Goal: Task Accomplishment & Management: Manage account settings

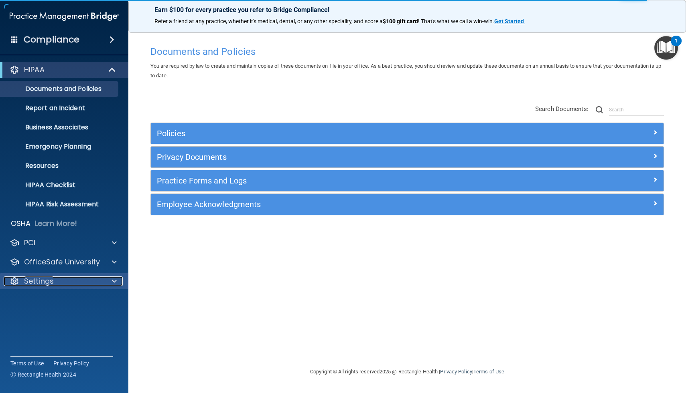
click at [38, 285] on p "Settings" at bounding box center [39, 282] width 30 height 10
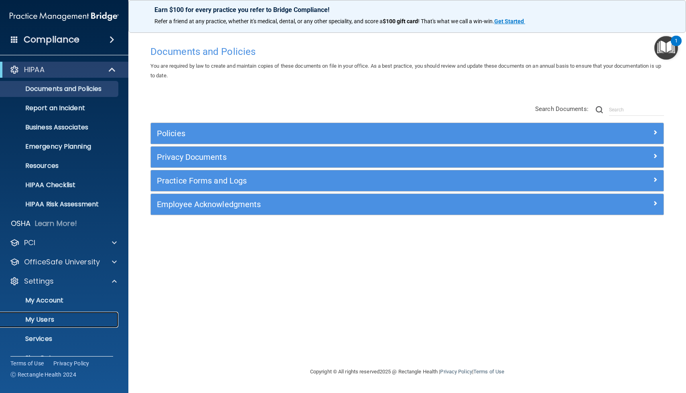
click at [43, 322] on p "My Users" at bounding box center [59, 320] width 109 height 8
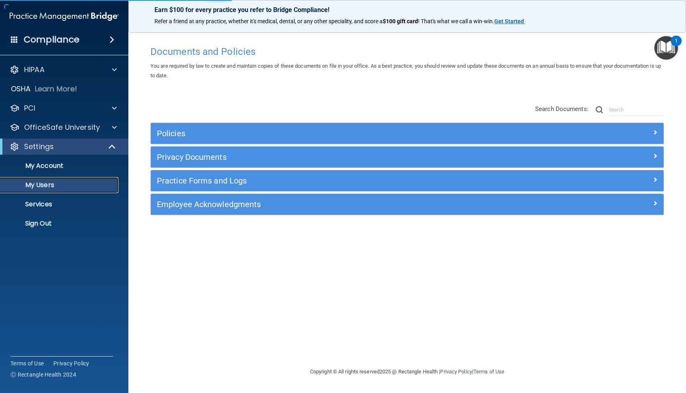
select select "20"
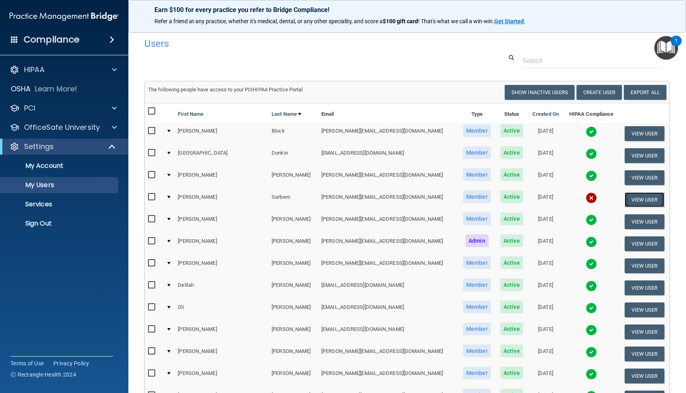
click at [640, 200] on button "View User" at bounding box center [644, 199] width 40 height 15
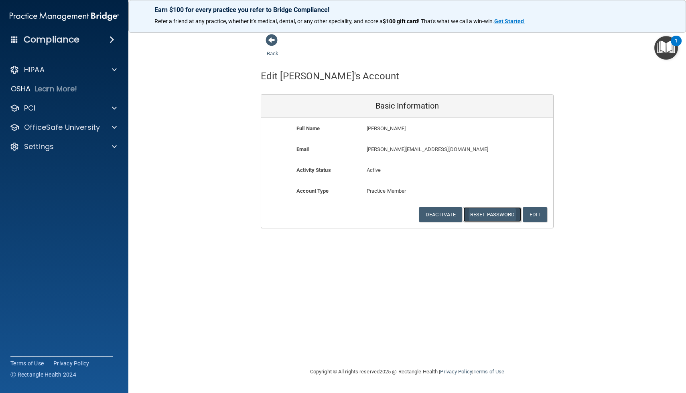
click at [486, 215] on button "Reset Password" at bounding box center [492, 214] width 58 height 15
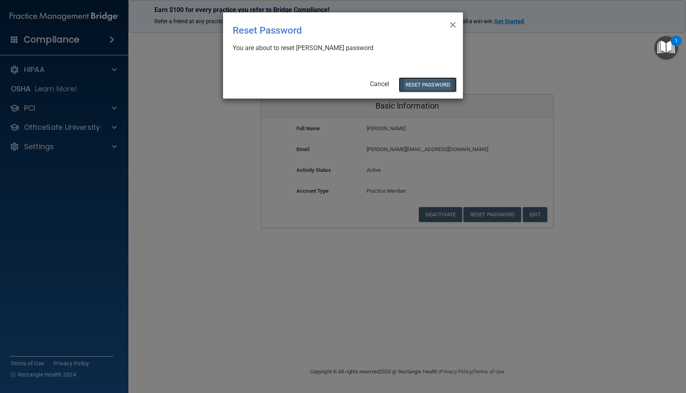
click at [438, 85] on button "Reset Password" at bounding box center [428, 84] width 58 height 15
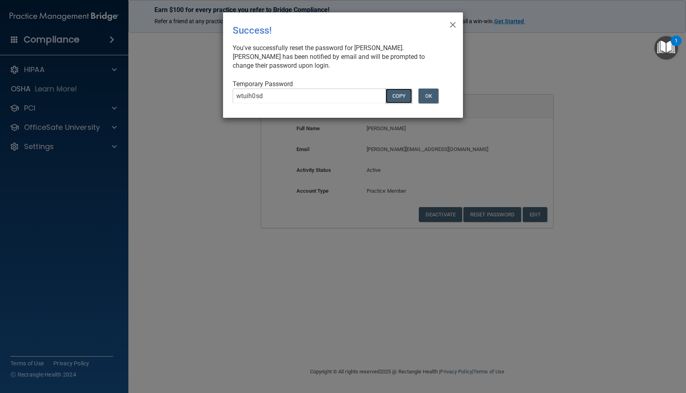
click at [402, 100] on button "COPY" at bounding box center [398, 96] width 26 height 15
click at [453, 23] on span "×" at bounding box center [452, 24] width 7 height 16
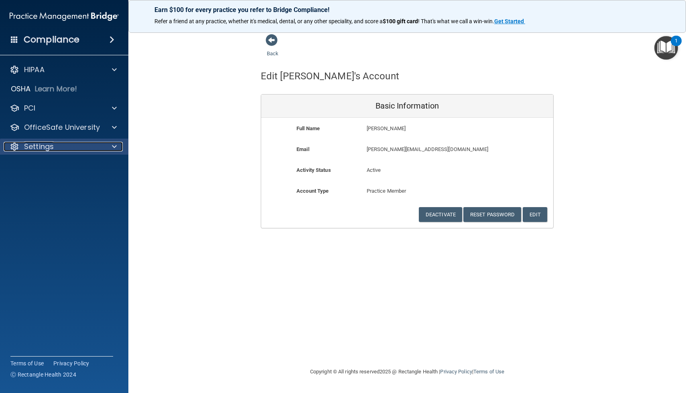
click at [51, 148] on p "Settings" at bounding box center [39, 147] width 30 height 10
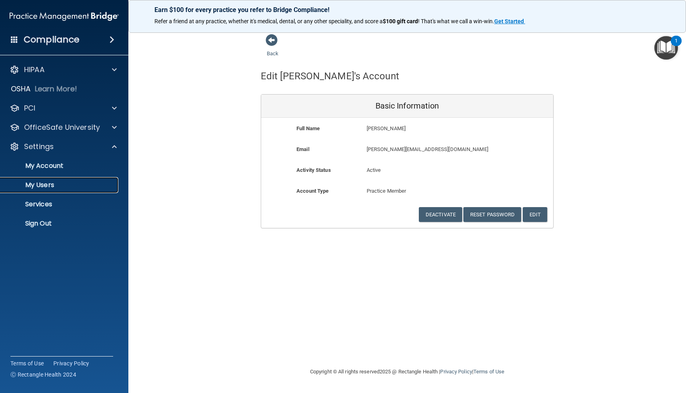
click at [43, 187] on p "My Users" at bounding box center [59, 185] width 109 height 8
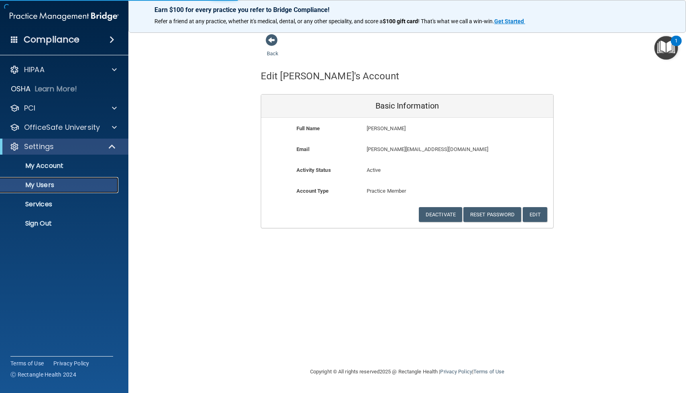
select select "20"
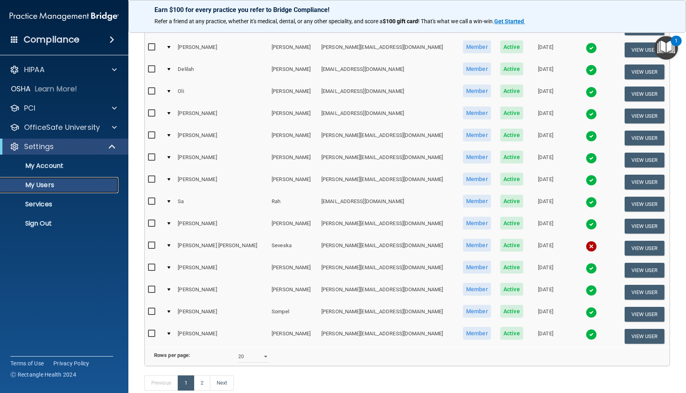
scroll to position [215, 0]
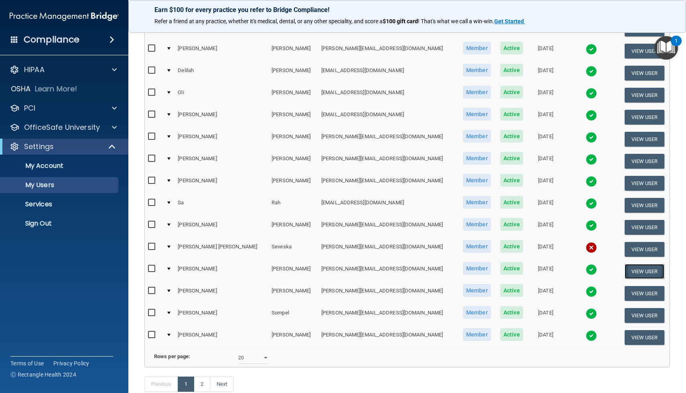
click at [634, 272] on button "View User" at bounding box center [644, 271] width 40 height 15
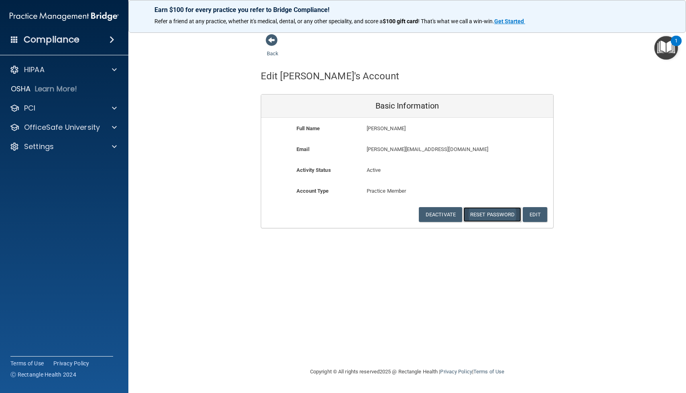
click at [496, 217] on button "Reset Password" at bounding box center [492, 214] width 58 height 15
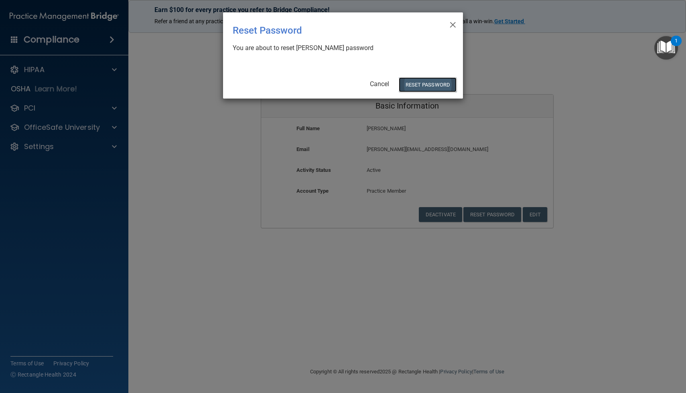
click at [425, 86] on button "Reset Password" at bounding box center [428, 84] width 58 height 15
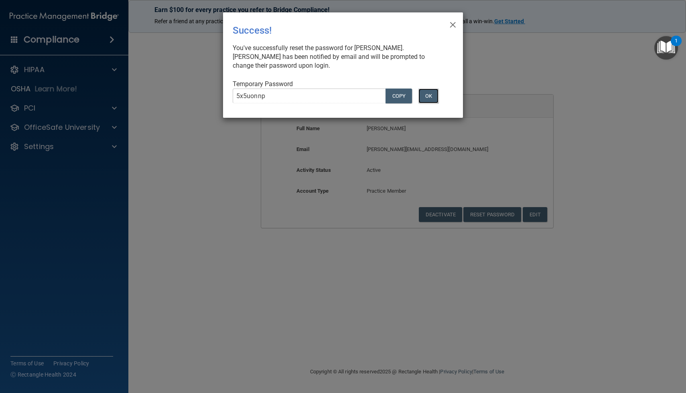
click at [433, 97] on button "OK" at bounding box center [428, 96] width 20 height 15
